Goal: Task Accomplishment & Management: Manage account settings

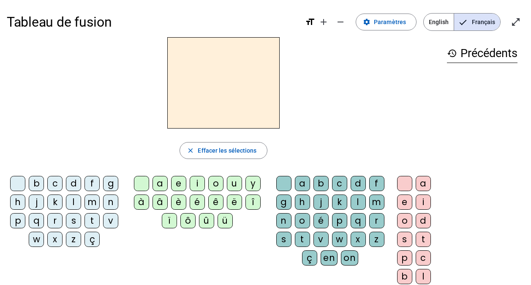
click at [71, 238] on div "z" at bounding box center [73, 239] width 15 height 15
click at [404, 222] on div "o" at bounding box center [404, 220] width 15 height 15
click at [403, 222] on div "o" at bounding box center [404, 220] width 15 height 15
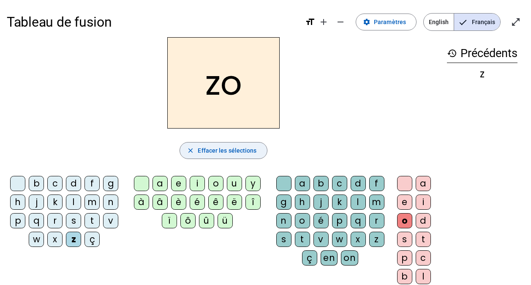
click at [241, 153] on span "Effacer les sélections" at bounding box center [227, 150] width 59 height 10
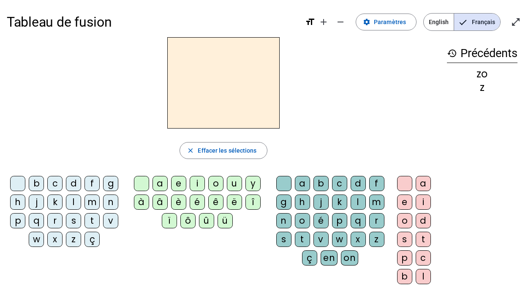
click at [71, 242] on div "z" at bounding box center [73, 239] width 15 height 15
click at [217, 180] on div "o" at bounding box center [215, 183] width 15 height 15
click at [199, 202] on div "é" at bounding box center [197, 201] width 15 height 15
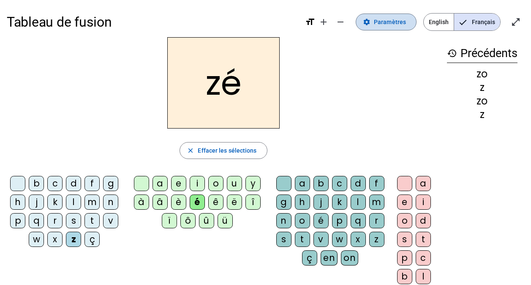
click at [381, 25] on span "Paramètres" at bounding box center [390, 22] width 32 height 10
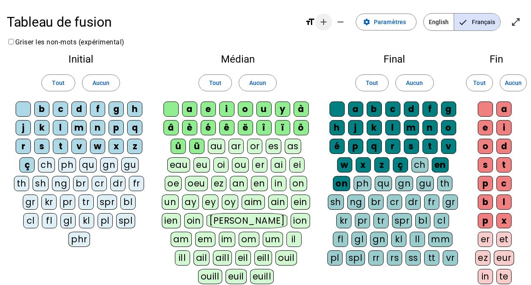
click at [325, 22] on mat-icon "add" at bounding box center [324, 22] width 10 height 10
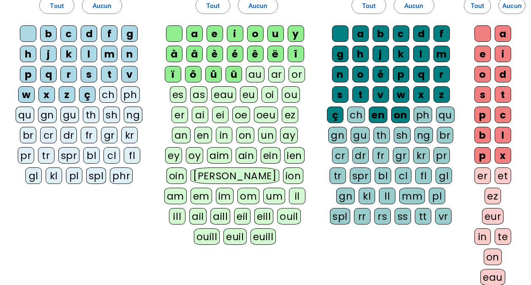
scroll to position [211, 0]
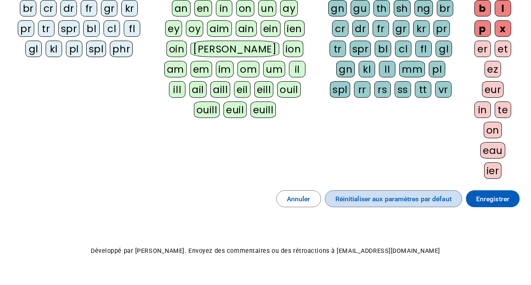
click at [445, 199] on span "Réinitialiser aux paramètres par défaut" at bounding box center [393, 198] width 116 height 11
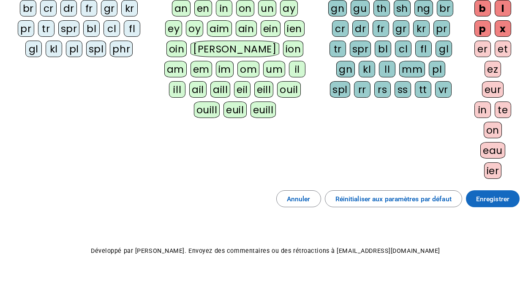
click at [480, 200] on span "Enregistrer" at bounding box center [492, 198] width 33 height 11
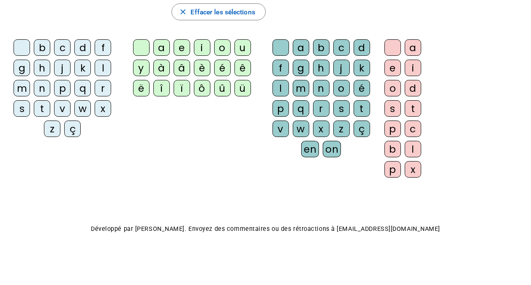
scroll to position [124, 0]
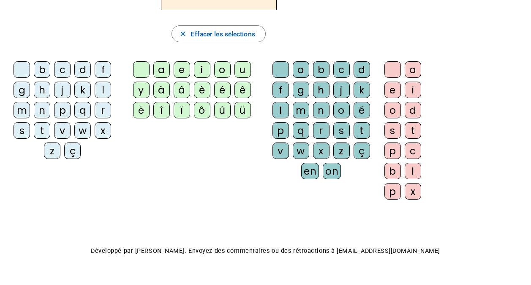
click at [52, 149] on div "z" at bounding box center [52, 150] width 16 height 16
click at [219, 71] on div "o" at bounding box center [222, 69] width 16 height 16
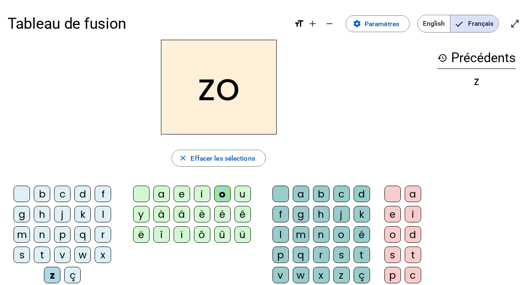
click at [220, 195] on div "o" at bounding box center [222, 193] width 16 height 16
click at [372, 23] on span "Paramètres" at bounding box center [382, 23] width 35 height 11
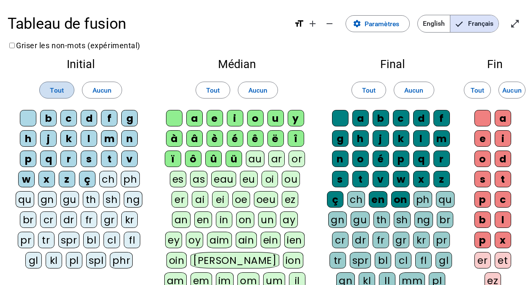
click at [52, 88] on span "Tout" at bounding box center [57, 89] width 14 height 11
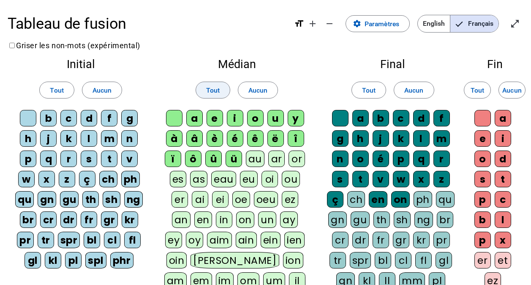
click at [215, 89] on span "Tout" at bounding box center [213, 89] width 14 height 11
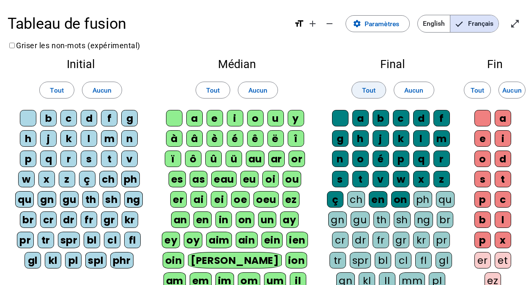
click at [378, 94] on span at bounding box center [369, 90] width 34 height 20
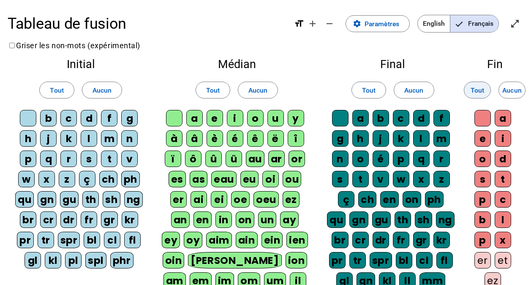
click at [475, 91] on span "Tout" at bounding box center [478, 89] width 14 height 11
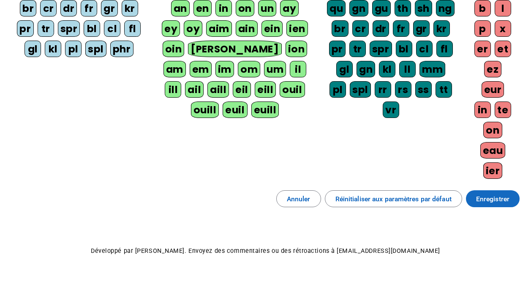
click at [496, 205] on span at bounding box center [493, 198] width 54 height 20
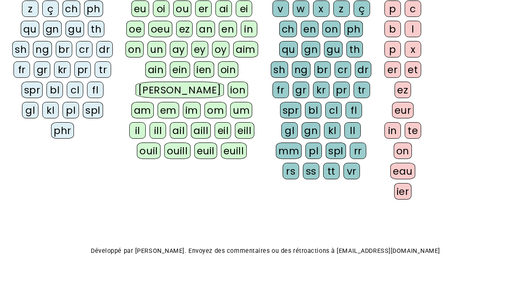
scroll to position [97, 0]
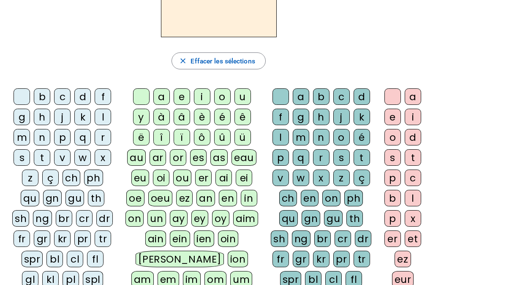
click at [31, 172] on div "z" at bounding box center [30, 177] width 16 height 16
click at [224, 100] on div "o" at bounding box center [222, 96] width 16 height 16
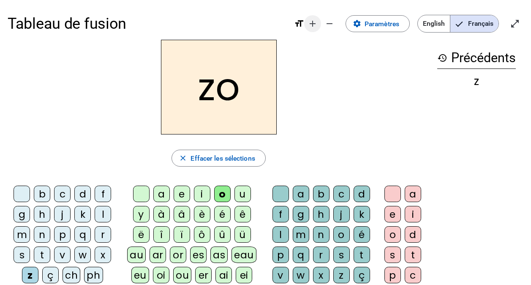
click at [312, 25] on mat-icon "add" at bounding box center [313, 24] width 10 height 10
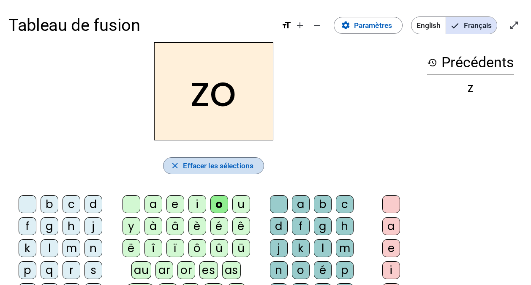
click at [228, 164] on span "Effacer les sélections" at bounding box center [218, 165] width 71 height 13
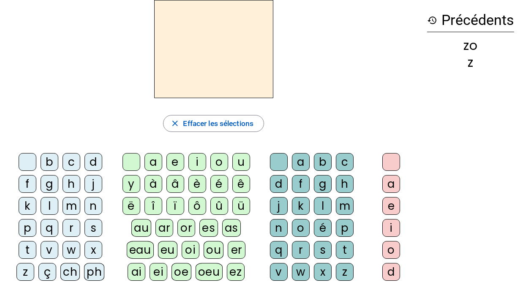
scroll to position [127, 0]
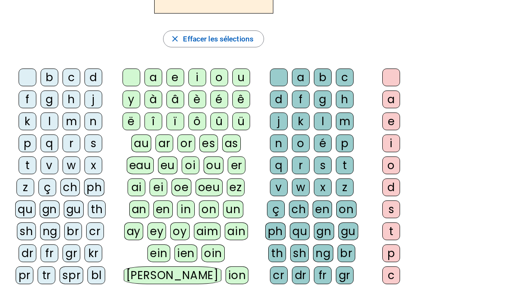
click at [26, 185] on div "z" at bounding box center [25, 187] width 18 height 18
click at [221, 80] on div "o" at bounding box center [219, 77] width 18 height 18
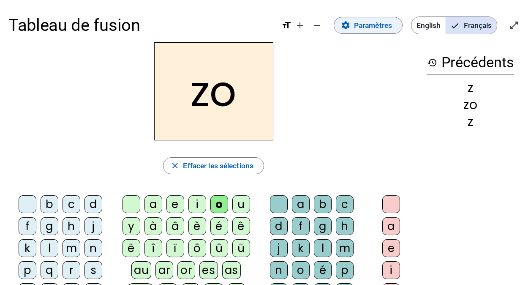
click at [362, 30] on span "Paramètres" at bounding box center [373, 25] width 38 height 13
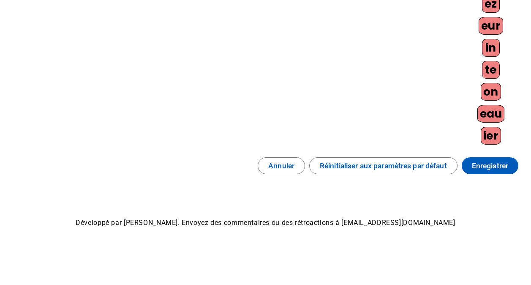
scroll to position [264, 0]
